Goal: Task Accomplishment & Management: Manage account settings

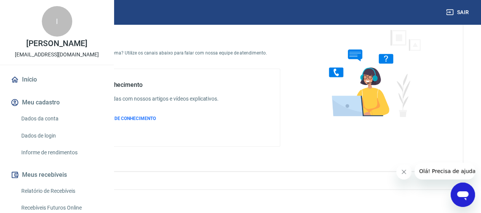
scroll to position [44, 0]
click at [447, 172] on span "Olá! Precisa de ajuda?" at bounding box center [448, 171] width 59 height 6
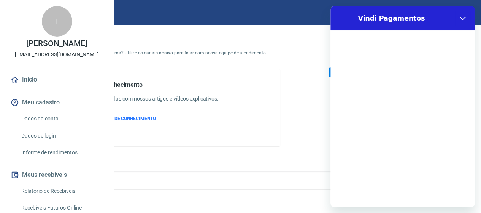
scroll to position [0, 0]
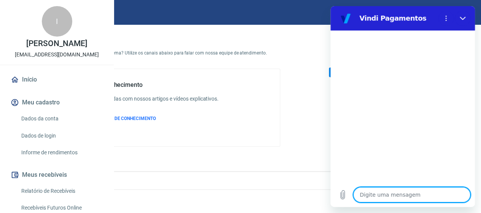
type textarea "B"
type textarea "x"
type textarea "Bo"
type textarea "x"
type textarea "Bom"
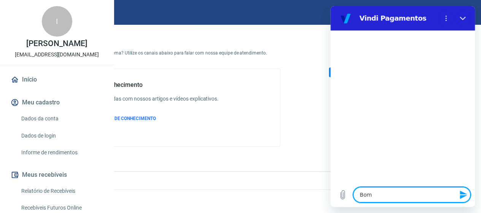
type textarea "x"
type textarea "Bom"
type textarea "x"
type textarea "Bom d"
type textarea "x"
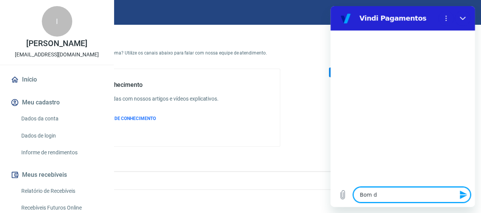
type textarea "Bom di"
type textarea "x"
type textarea "Bom dia"
type textarea "x"
type textarea "Bom dia"
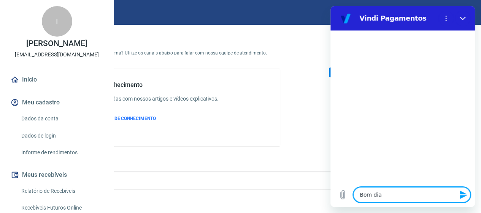
type textarea "x"
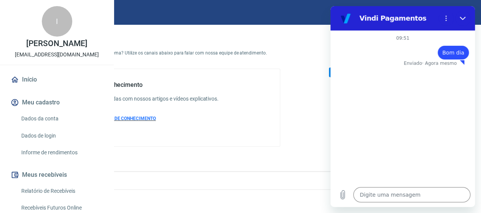
click at [156, 118] on span "ACESSAR BASE DE CONHECIMENTO" at bounding box center [118, 118] width 75 height 5
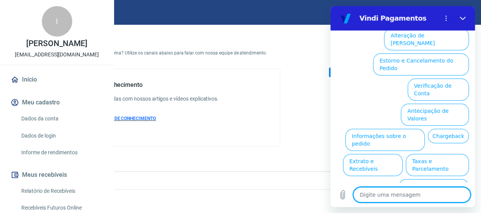
type textarea "x"
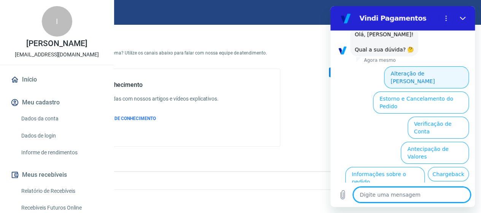
scroll to position [81, 0]
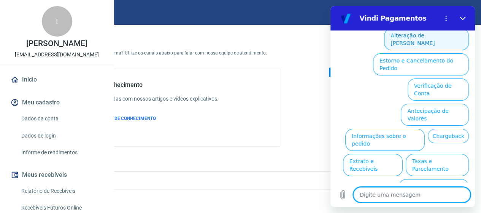
type textarea "P"
type textarea "x"
type textarea "Pa"
type textarea "x"
type textarea "Parw"
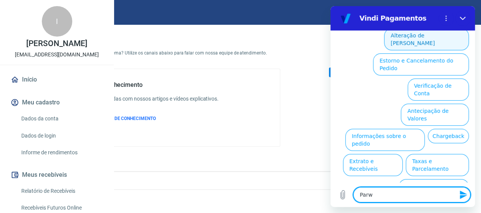
type textarea "x"
type textarea "Parwc"
type textarea "x"
type textarea "Parwce"
type textarea "x"
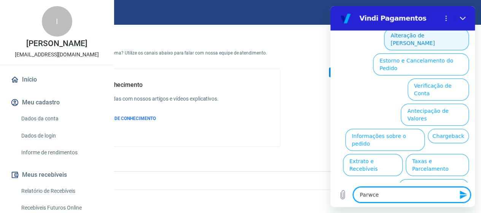
type textarea "Parwcel"
type textarea "x"
type textarea "Parwcelm"
type textarea "x"
type textarea "Parwcelme"
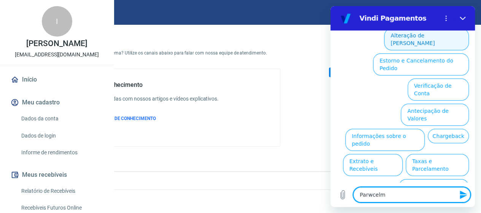
type textarea "x"
type textarea "Parwcelmen"
type textarea "x"
type textarea "Parwcelment"
type textarea "x"
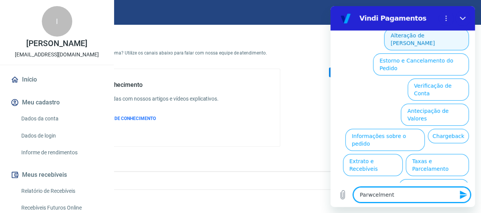
type textarea "Parwcelmento"
type textarea "x"
type textarea "Parwcelmento"
type textarea "x"
type textarea "Parwcelmento"
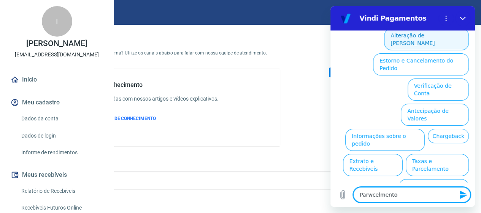
type textarea "x"
type textarea "Parwcelment"
type textarea "x"
type textarea "Parwcelmen"
type textarea "x"
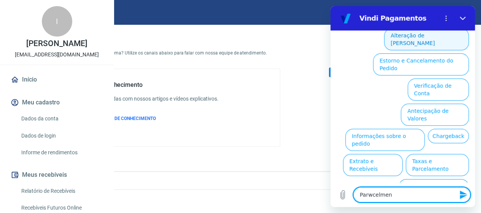
type textarea "Parwcelme"
type textarea "x"
type textarea "Parwcelm"
type textarea "x"
type textarea "Parwcel"
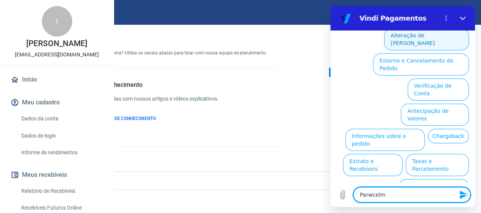
type textarea "x"
type textarea "Parwce"
type textarea "x"
type textarea "Parwc"
type textarea "x"
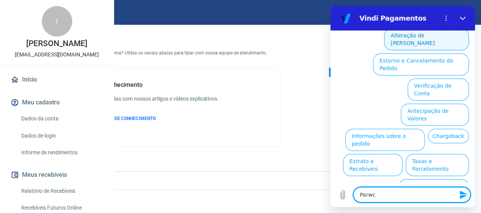
type textarea "Parw"
type textarea "x"
type textarea "Par"
type textarea "x"
type textarea "Parc"
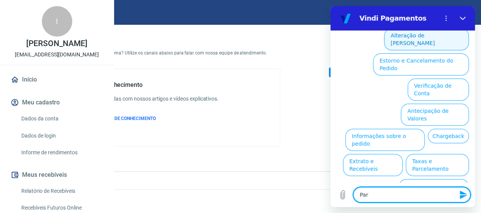
type textarea "x"
type textarea "Parce"
type textarea "x"
type textarea "Parcel"
type textarea "x"
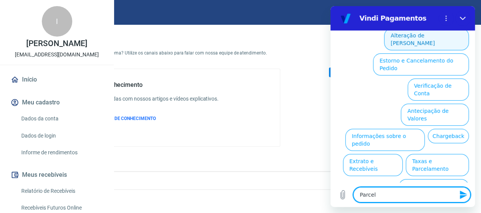
type textarea "Parcela"
type textarea "x"
type textarea "Parcelam"
type textarea "x"
type textarea "Parcelame"
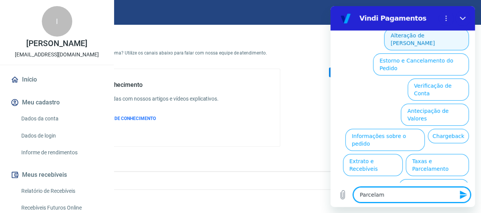
type textarea "x"
type textarea "Parcelamen"
type textarea "x"
type textarea "Parcelament"
type textarea "x"
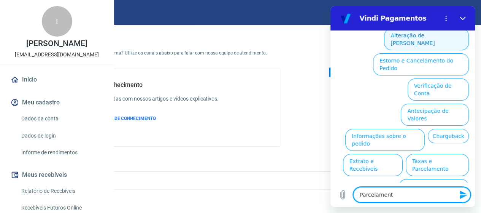
type textarea "Parcelamento"
type textarea "x"
type textarea "Parcelamento"
type textarea "x"
type textarea "Parcelamento d"
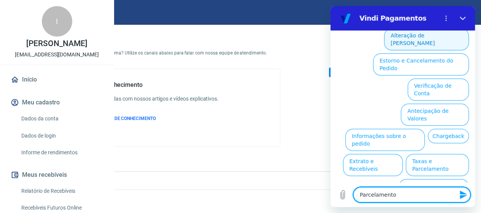
type textarea "x"
type textarea "Parcelamento do"
type textarea "x"
type textarea "Parcelamento do"
type textarea "x"
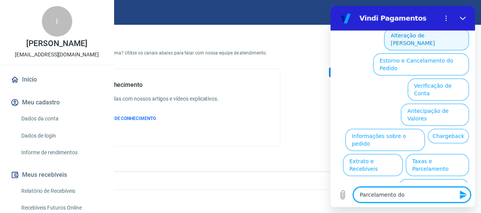
type textarea "Parcelamento do v"
type textarea "x"
type textarea "Parcelamento do va"
type textarea "x"
type textarea "Parcelamento do val"
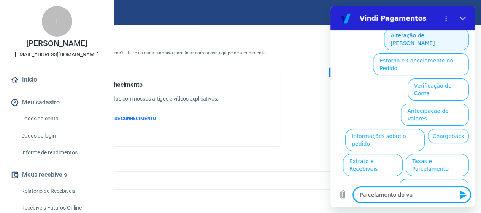
type textarea "x"
type textarea "Parcelamento do valo"
type textarea "x"
type textarea "Parcelamento do valor"
type textarea "x"
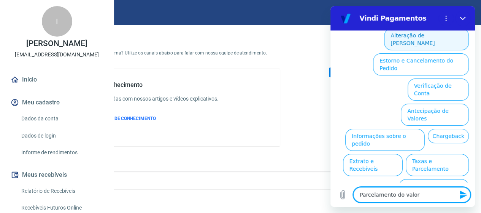
type textarea "Parcelamento do valor"
type textarea "x"
type textarea "Parcelamento do valor d"
type textarea "x"
type textarea "Parcelamento do valor da"
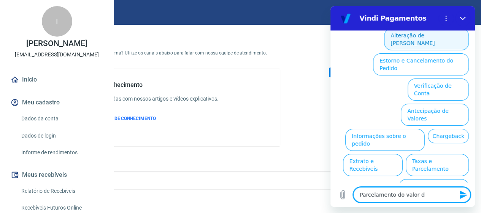
type textarea "x"
type textarea "Parcelamento do valor da"
type textarea "x"
type textarea "Parcelamento do valor da a"
type textarea "x"
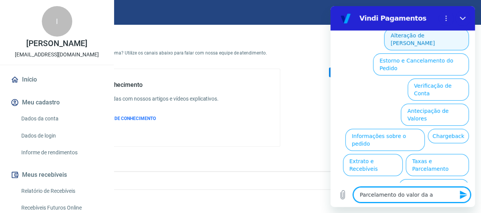
type textarea "Parcelamento do valor da as"
type textarea "x"
type textarea "Parcelamento do valor da ass"
type textarea "x"
type textarea "Parcelamento do valor da assi"
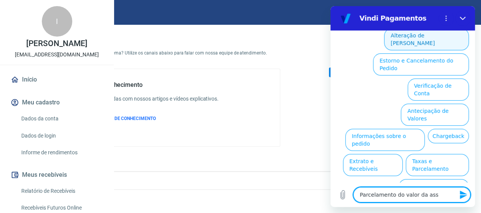
type textarea "x"
type textarea "Parcelamento do valor da assin"
type textarea "x"
type textarea "Parcelamento do valor da assina"
type textarea "x"
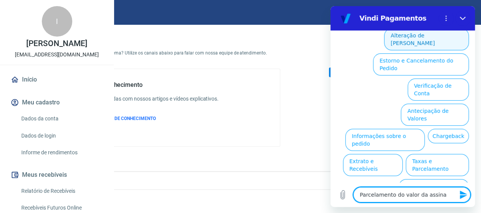
type textarea "Parcelamento do valor da assinat"
type textarea "x"
type textarea "Parcelamento do valor da assinatu"
type textarea "x"
type textarea "Parcelamento do valor da assinatur"
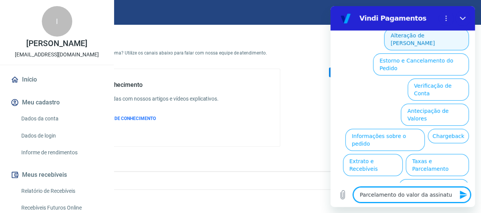
type textarea "x"
type textarea "Parcelamento do valor da assinatura"
type textarea "x"
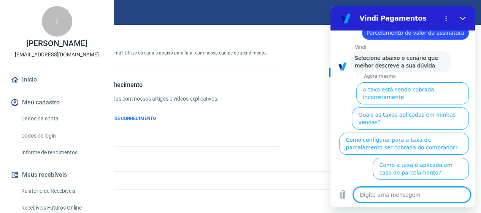
scroll to position [78, 0]
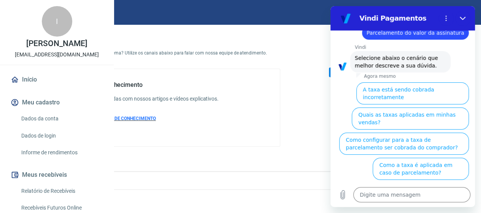
click at [156, 116] on span "ACESSAR BASE DE CONHECIMENTO" at bounding box center [118, 118] width 75 height 5
type textarea "x"
click at [44, 126] on link "Dados da conta" at bounding box center [61, 119] width 86 height 16
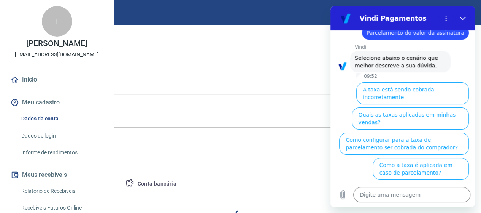
select select "SP"
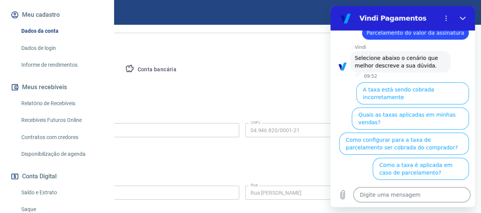
scroll to position [76, 0]
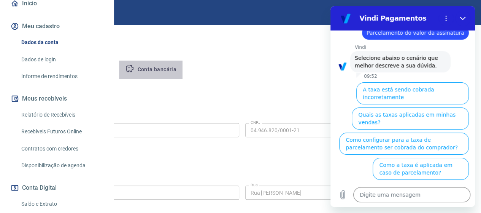
click at [183, 70] on button "Conta bancária" at bounding box center [151, 69] width 64 height 18
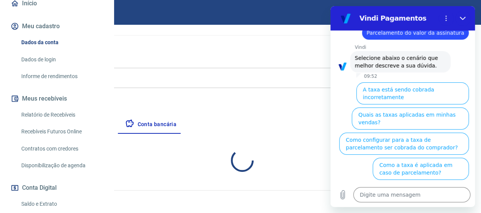
select select "1"
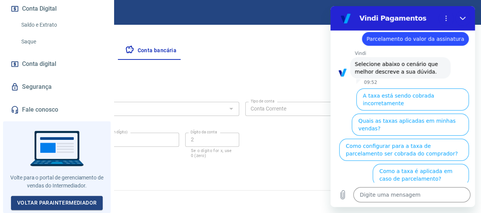
scroll to position [78, 0]
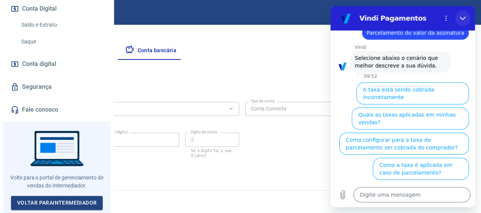
click at [464, 19] on icon "Fechar" at bounding box center [463, 18] width 6 height 3
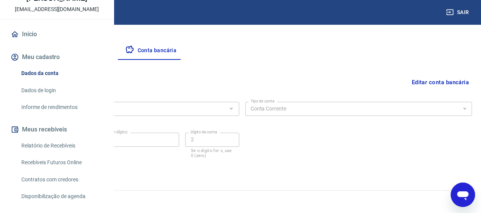
scroll to position [0, 0]
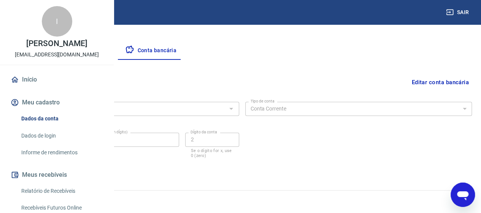
click at [19, 88] on link "Início" at bounding box center [56, 79] width 95 height 17
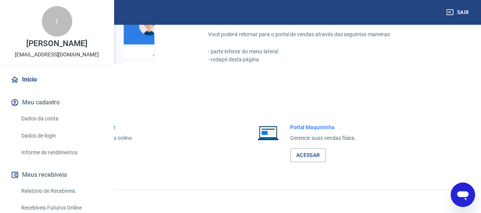
scroll to position [410, 0]
type textarea "x"
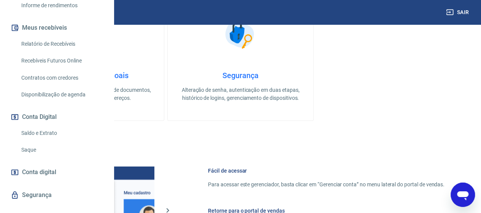
scroll to position [142, 0]
